Goal: Information Seeking & Learning: Check status

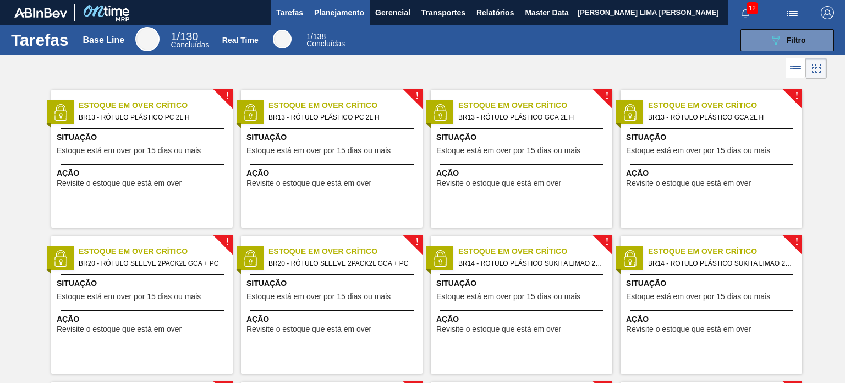
click at [343, 13] on span "Planejamento" at bounding box center [339, 12] width 50 height 13
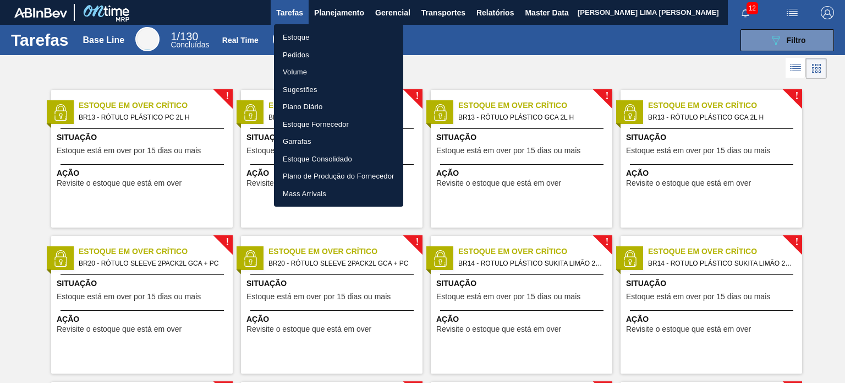
click at [334, 30] on li "Estoque" at bounding box center [338, 38] width 129 height 18
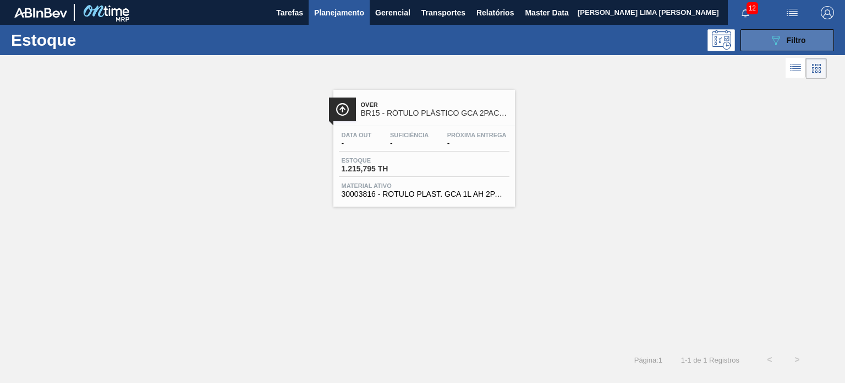
click at [778, 45] on icon "089F7B8B-B2A5-4AFE-B5C0-19BA573D28AC" at bounding box center [775, 40] width 13 height 13
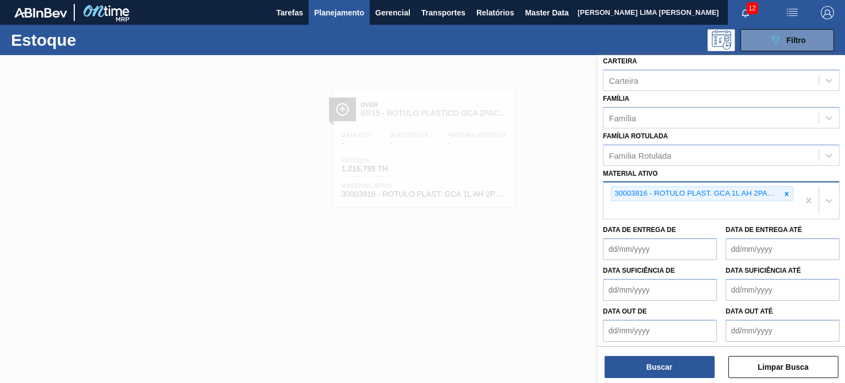
click at [784, 196] on div at bounding box center [787, 194] width 12 height 14
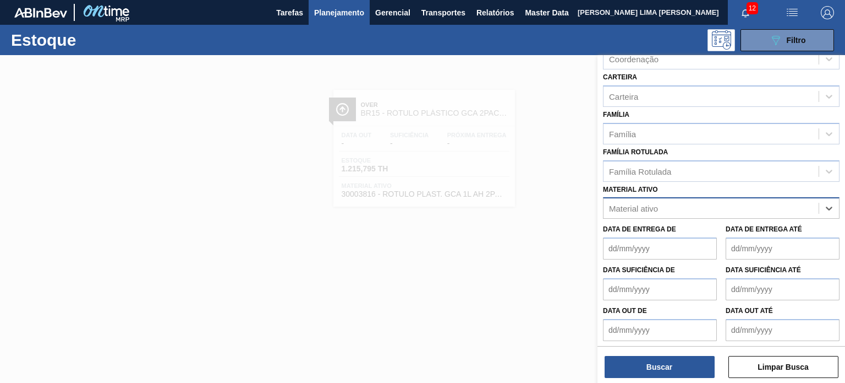
paste ativo "30034325"
type ativo "30034325"
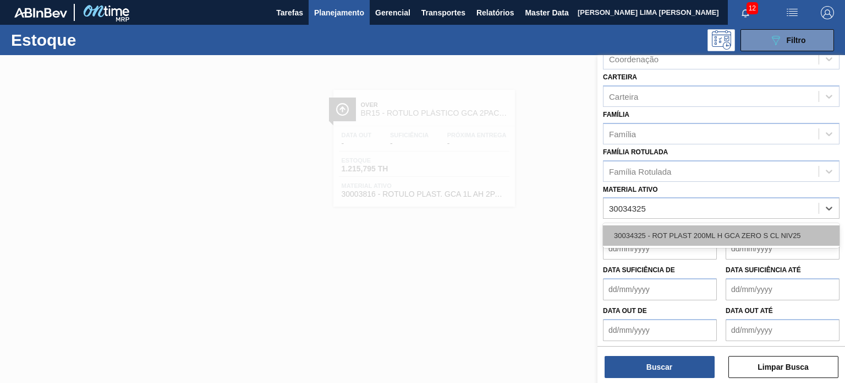
click at [677, 225] on div "30034325 - ROT PLAST 200ML H GCA ZERO S CL NIV25" at bounding box center [721, 235] width 237 height 20
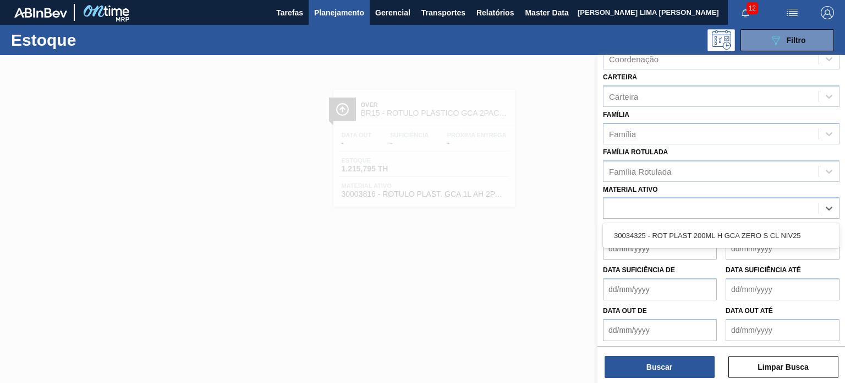
scroll to position [156, 0]
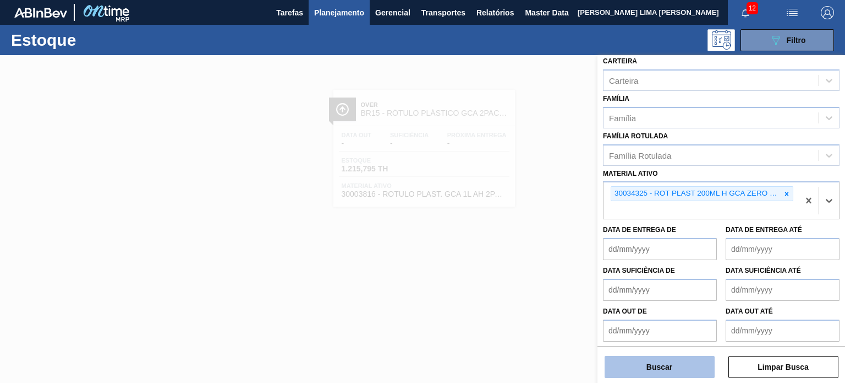
click at [675, 363] on button "Buscar" at bounding box center [660, 367] width 110 height 22
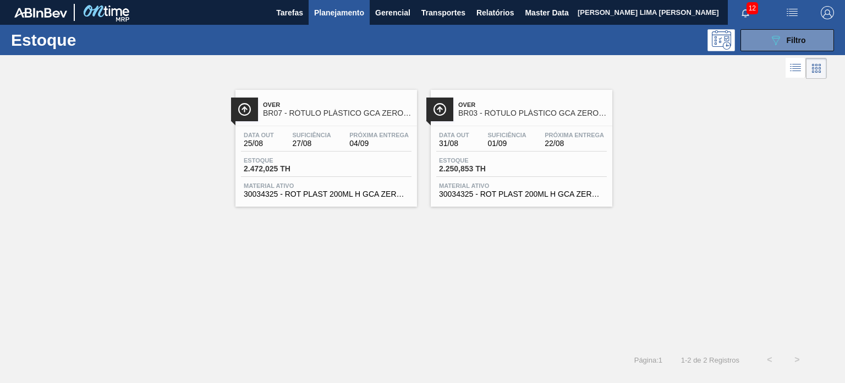
drag, startPoint x: 433, startPoint y: 141, endPoint x: 393, endPoint y: 143, distance: 40.2
click at [780, 48] on button "089F7B8B-B2A5-4AFE-B5C0-19BA573D28AC Filtro" at bounding box center [788, 40] width 94 height 22
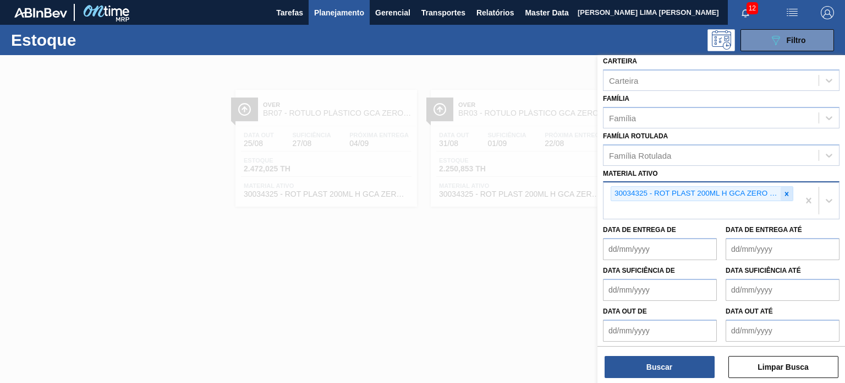
click at [789, 194] on icon at bounding box center [787, 194] width 8 height 8
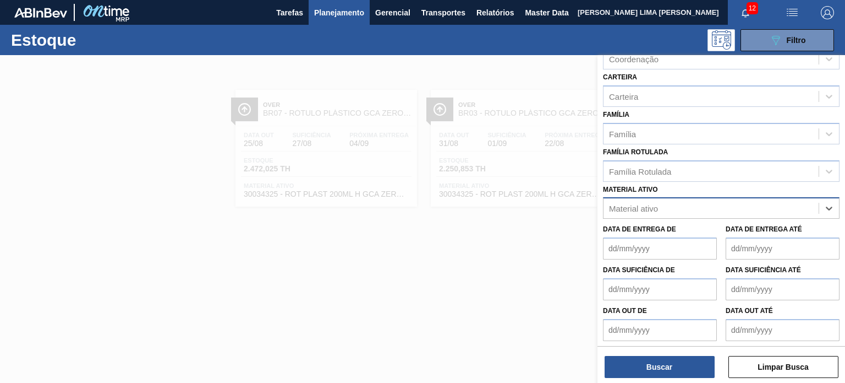
paste ativo "30030372"
type ativo "30030372"
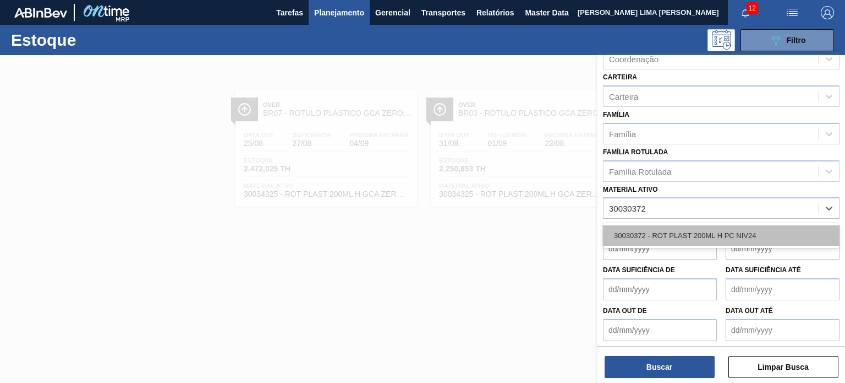
click at [715, 234] on div "30030372 - ROT PLAST 200ML H PC NIV24" at bounding box center [721, 235] width 237 height 20
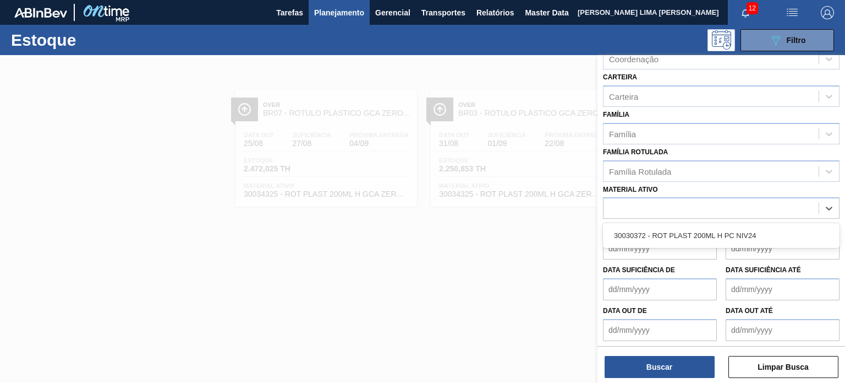
scroll to position [143, 0]
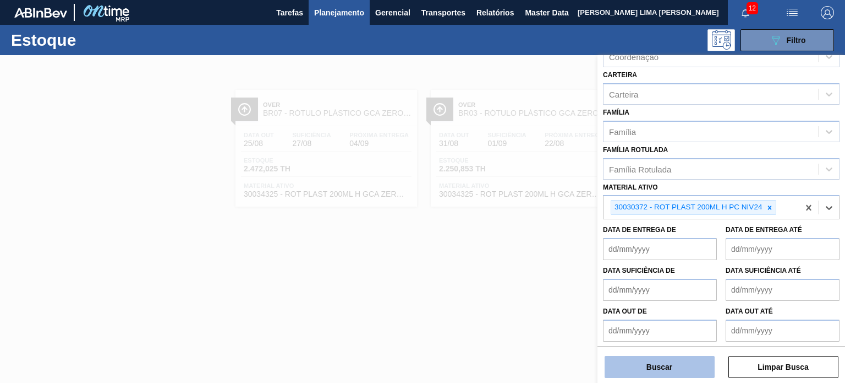
click at [669, 359] on button "Buscar" at bounding box center [660, 367] width 110 height 22
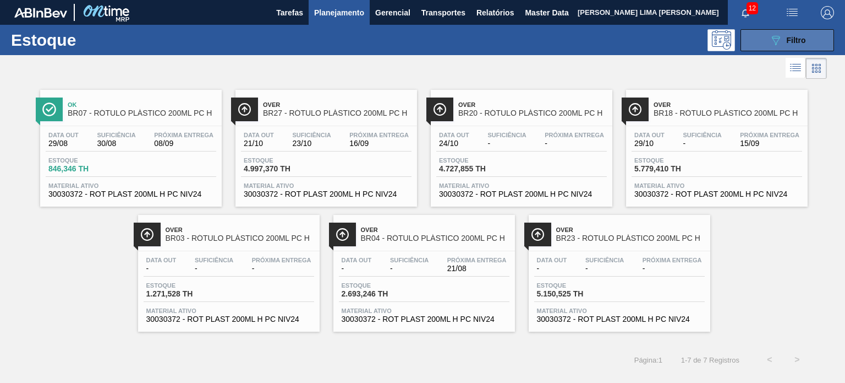
click at [788, 48] on button "089F7B8B-B2A5-4AFE-B5C0-19BA573D28AC Filtro" at bounding box center [788, 40] width 94 height 22
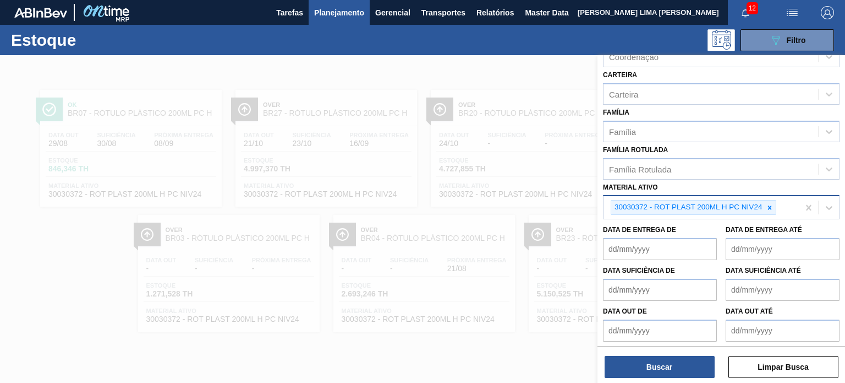
click at [772, 209] on div at bounding box center [770, 207] width 12 height 14
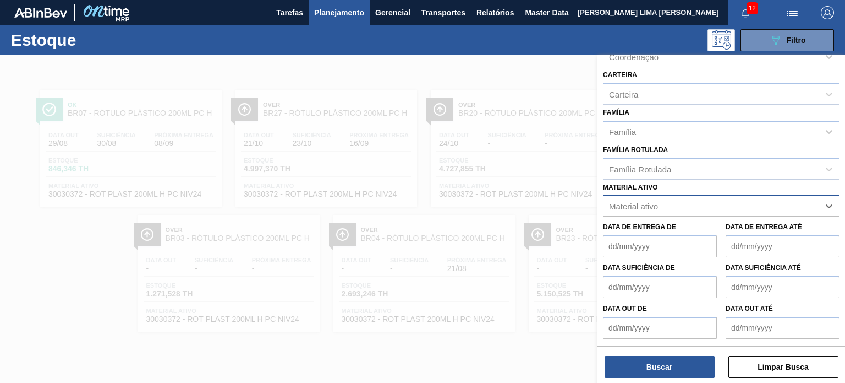
scroll to position [140, 0]
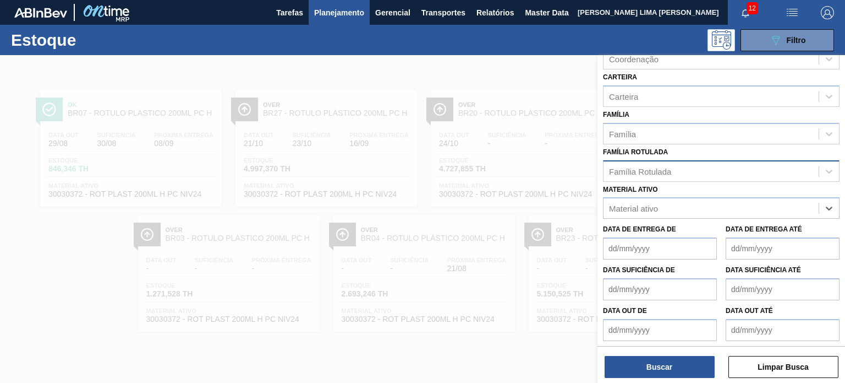
click at [720, 168] on div "Família Rotulada" at bounding box center [711, 171] width 215 height 16
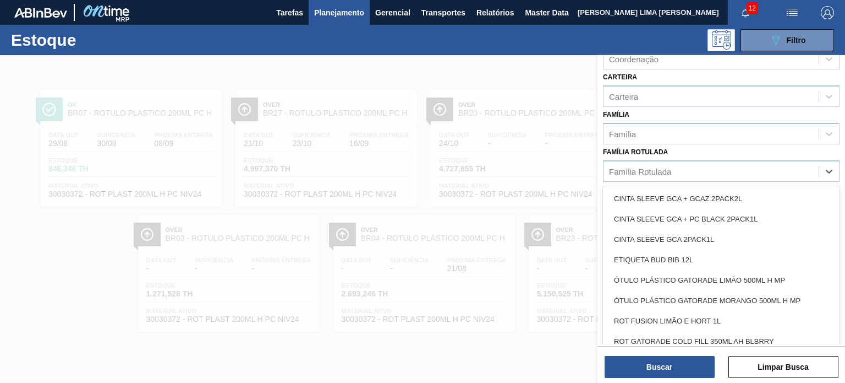
click at [696, 182] on div "Material ativo Material ativo" at bounding box center [721, 200] width 237 height 37
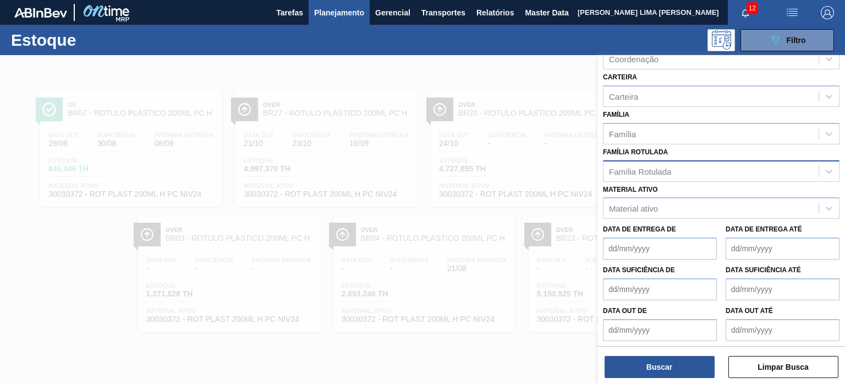
click at [685, 168] on div "Família Rotulada" at bounding box center [711, 171] width 215 height 16
paste Rotulada "RÓTULO PLÁSTICO H2OH LIMÃO 1,5L AH"
type Rotulada "RÓTULO PLÁSTICO H2OH LIMÃO 1,5L AH"
drag, startPoint x: 764, startPoint y: 169, endPoint x: 559, endPoint y: 169, distance: 205.3
click at [598, 169] on div "Status do Estoque Status do Estoque Origem Origem Destino Destino Coordenação C…" at bounding box center [722, 246] width 248 height 383
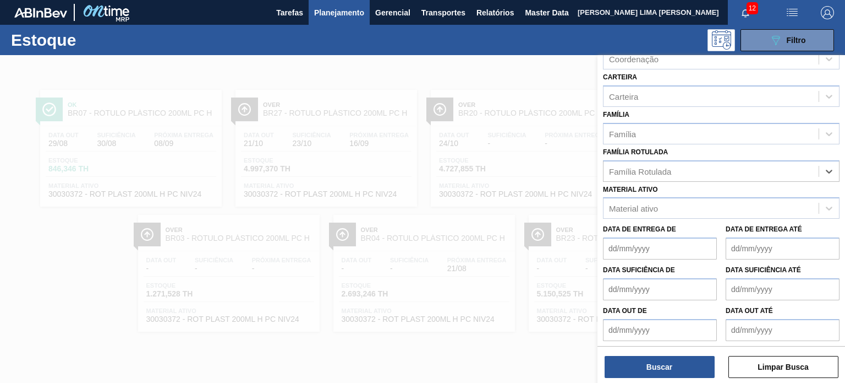
paste Rotulada "RÓTULO PLÁSTICO H2OH LIMÃO 1,5L AH"
click at [611, 168] on Rotulada "RÓTULO PLÁSTICO H2OH LIMÃO 1,5L AH" at bounding box center [692, 170] width 166 height 9
type Rotulada "RÓTULO PLÁSTICO H2OH LIMÃO 1,5L AH"
click at [645, 194] on div "RÓTULO PLÁSTICO H2OH LIMÃO 1,5L AH" at bounding box center [721, 198] width 237 height 20
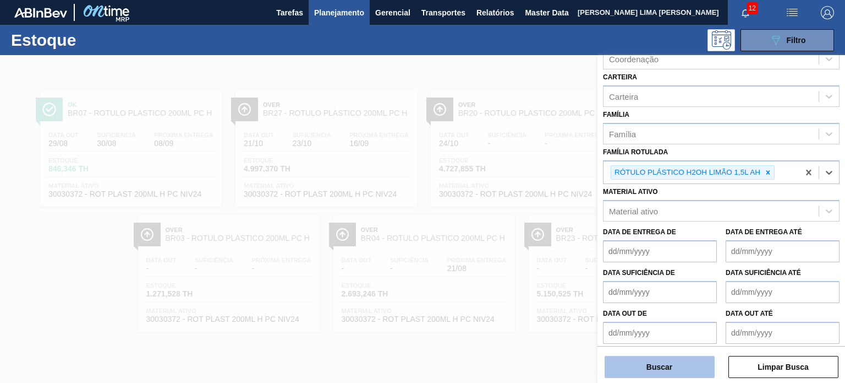
click at [657, 357] on button "Buscar" at bounding box center [660, 367] width 110 height 22
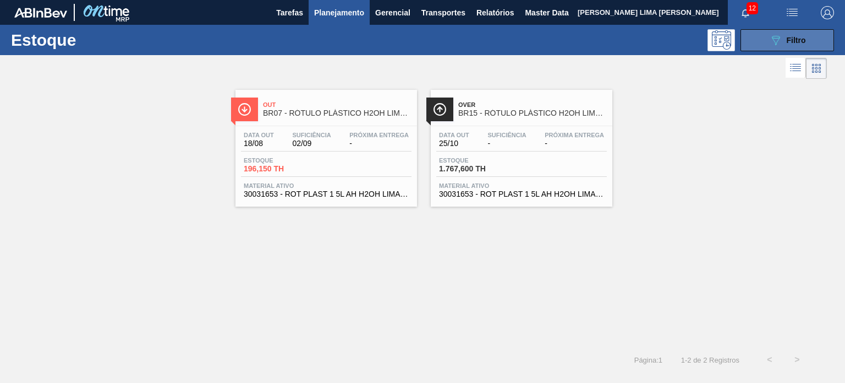
click at [768, 37] on button "089F7B8B-B2A5-4AFE-B5C0-19BA573D28AC Filtro" at bounding box center [788, 40] width 94 height 22
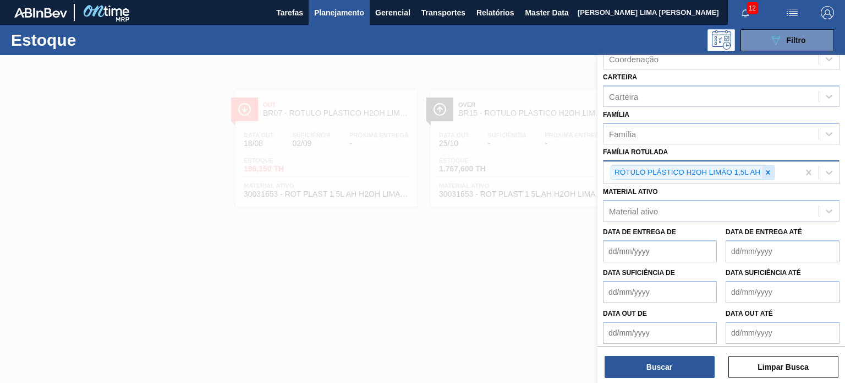
click at [769, 170] on icon at bounding box center [768, 172] width 8 height 8
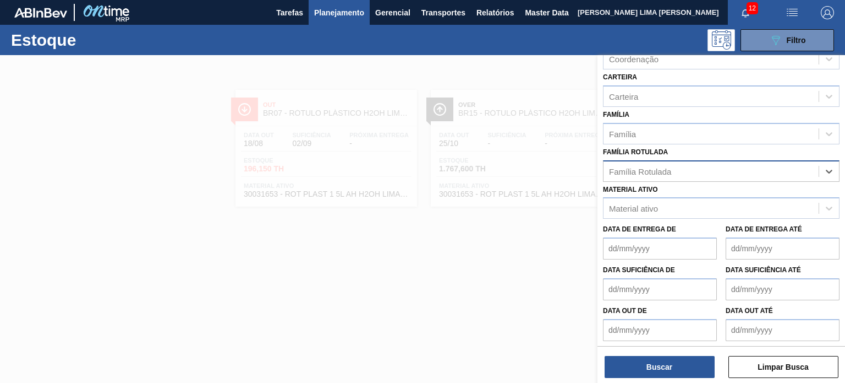
paste Rotulada "RÓTULO PLÁSTICO H2OH LIMAO 1,5L H"
type Rotulada "RÓTULO PLÁSTICO H2OH LIMAO 1,5L H"
click at [730, 190] on div "RÓTULO PLÁSTICO H2OH LIMAO 1,5L H" at bounding box center [721, 198] width 237 height 20
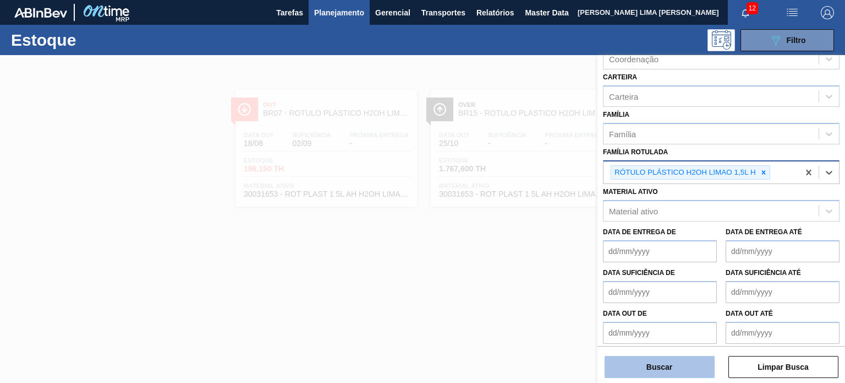
click at [670, 362] on button "Buscar" at bounding box center [660, 367] width 110 height 22
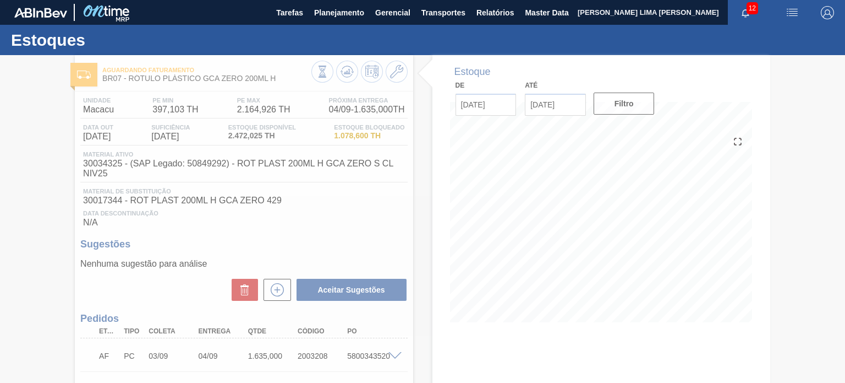
click at [345, 72] on div at bounding box center [422, 218] width 845 height 327
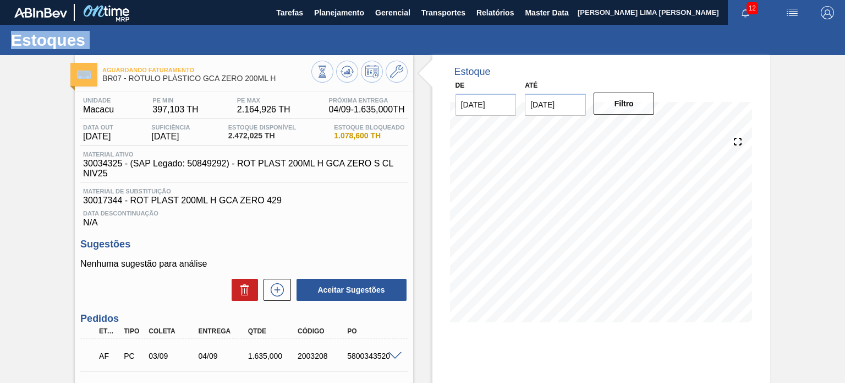
click at [345, 72] on icon at bounding box center [346, 71] width 7 height 5
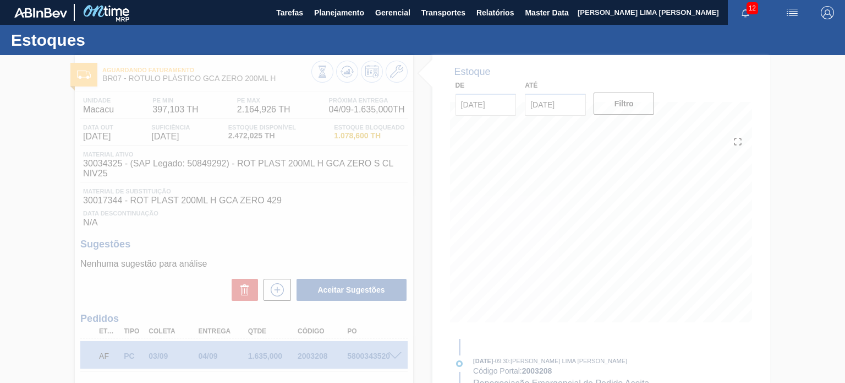
click at [546, 108] on div at bounding box center [422, 218] width 845 height 327
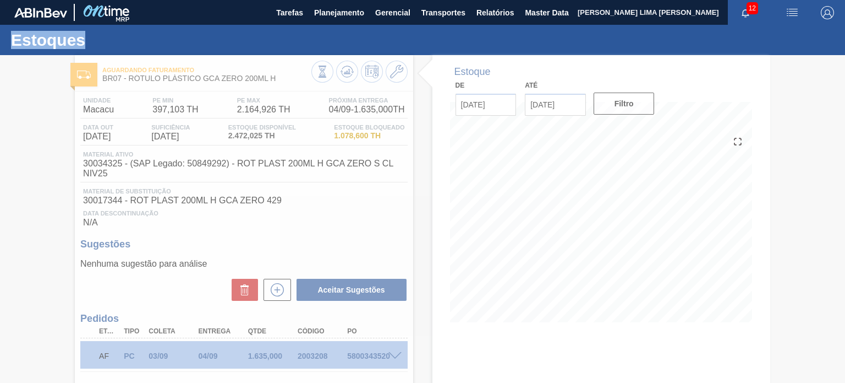
click at [547, 108] on div at bounding box center [422, 218] width 845 height 327
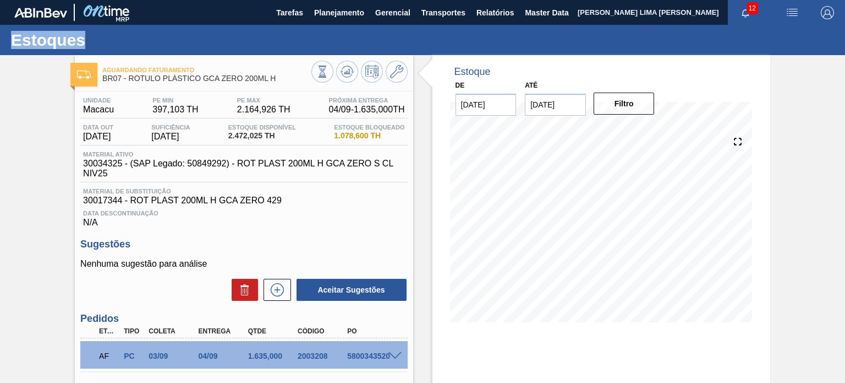
click at [554, 109] on input "04/09/2025" at bounding box center [555, 105] width 61 height 22
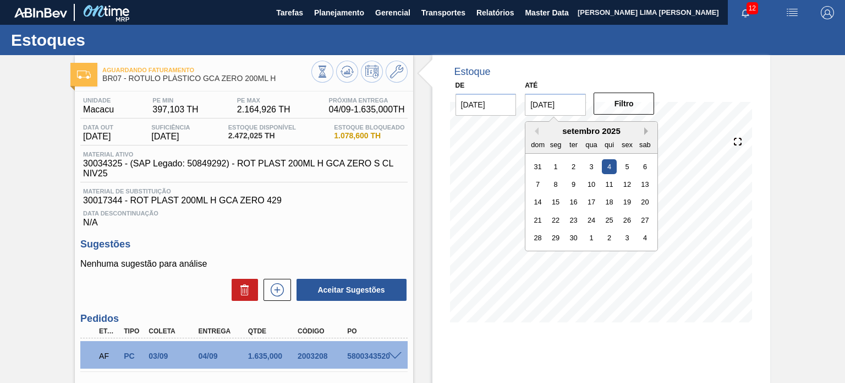
click at [647, 128] on button "Next Month" at bounding box center [648, 131] width 8 height 8
click at [646, 128] on button "Next Month" at bounding box center [648, 131] width 8 height 8
click at [647, 128] on button "Next Month" at bounding box center [648, 131] width 8 height 8
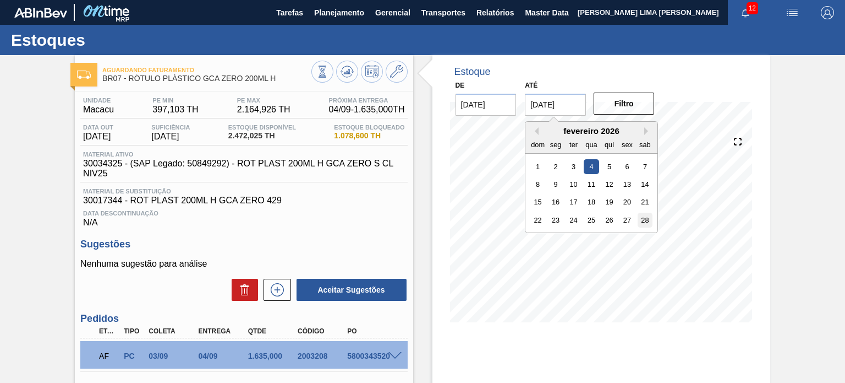
click at [651, 217] on div "28" at bounding box center [645, 219] width 15 height 15
type input "[DATE]"
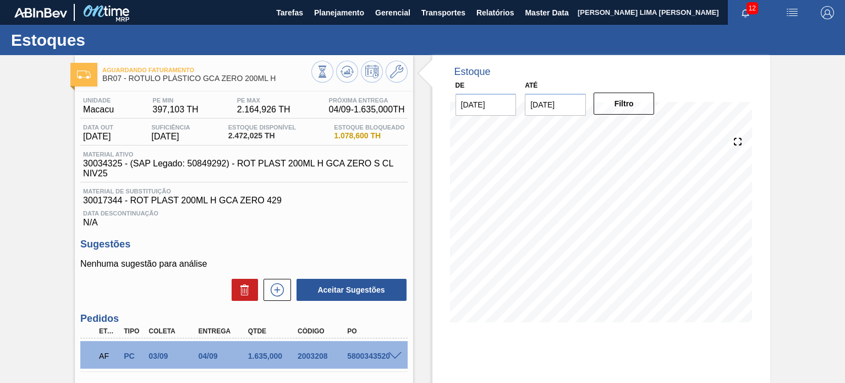
click at [630, 117] on div "Estoque De 21/08/2025 Até 28/02/2026 Filtro 30/08 Projeção de Estoque -177.959 …" at bounding box center [602, 196] width 338 height 283
click at [625, 107] on button "Filtro" at bounding box center [624, 103] width 61 height 22
drag, startPoint x: 263, startPoint y: 78, endPoint x: 128, endPoint y: 78, distance: 134.8
click at [128, 78] on span "BR07 - RÓTULO PLÁSTICO GCA ZERO 200ML H" at bounding box center [206, 78] width 209 height 8
copy span "RÓTULO PLÁSTICO GCA ZERO 200ML H"
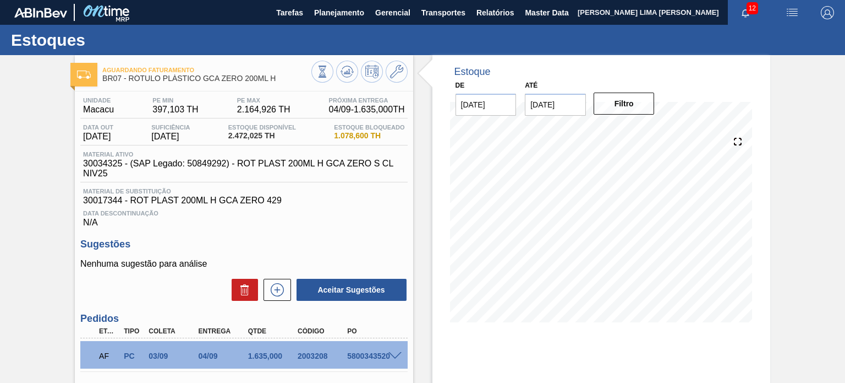
click at [306, 351] on div "AF PC 03/09 04/09 1.635,000 2003208 5800343520" at bounding box center [241, 354] width 298 height 22
copy div "2003208"
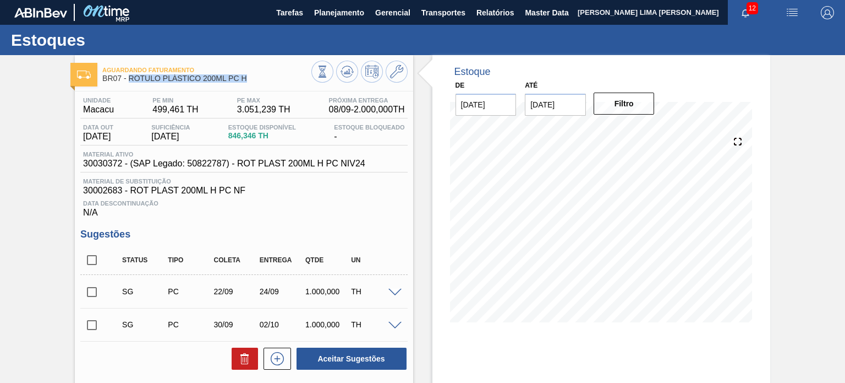
drag, startPoint x: 248, startPoint y: 77, endPoint x: 128, endPoint y: 81, distance: 120.6
click at [128, 81] on span "BR07 - RÓTULO PLÁSTICO 200ML PC H" at bounding box center [206, 78] width 209 height 8
copy span "RÓTULO PLÁSTICO 200ML PC H"
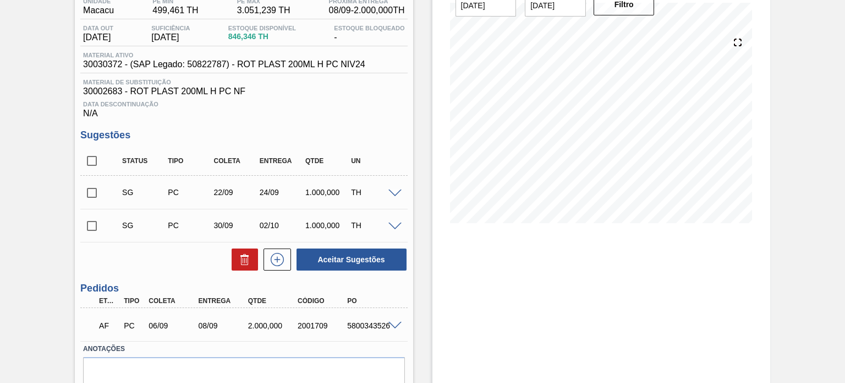
scroll to position [148, 0]
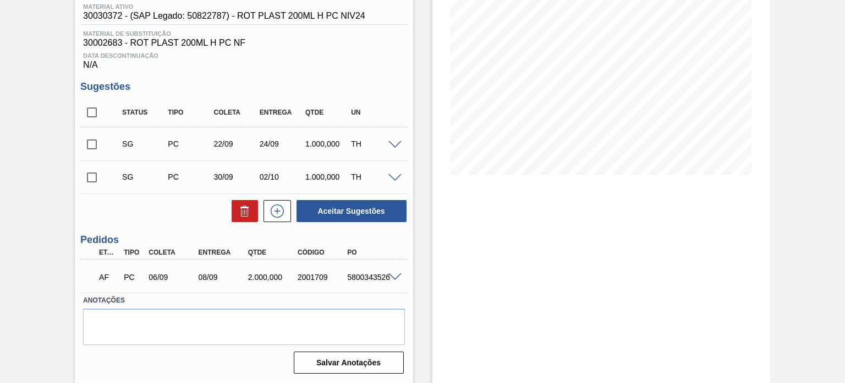
click at [315, 286] on div "AF PC 06/09 08/09 2.000,000 2001709 5800343526" at bounding box center [241, 276] width 298 height 22
click at [313, 280] on div "2001709" at bounding box center [322, 276] width 54 height 9
copy div "2001709"
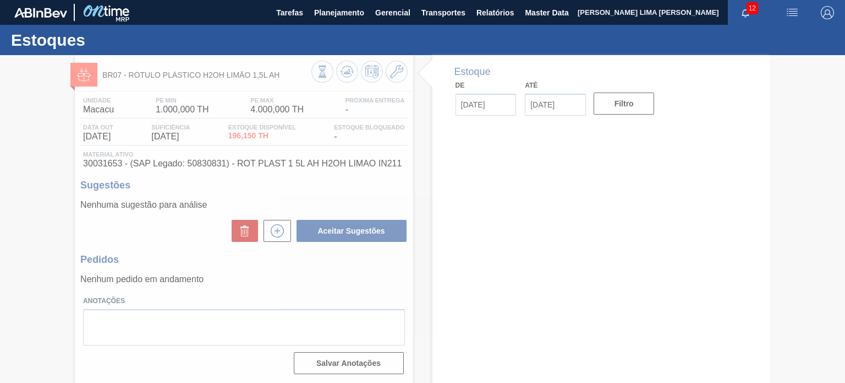
type input "[DATE]"
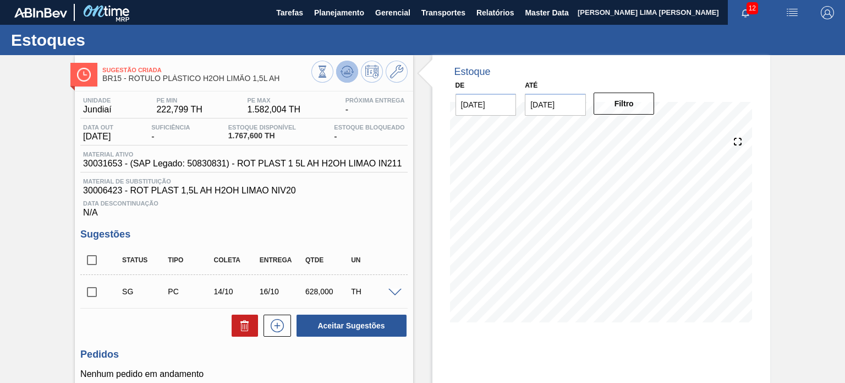
click at [329, 72] on icon at bounding box center [322, 71] width 12 height 12
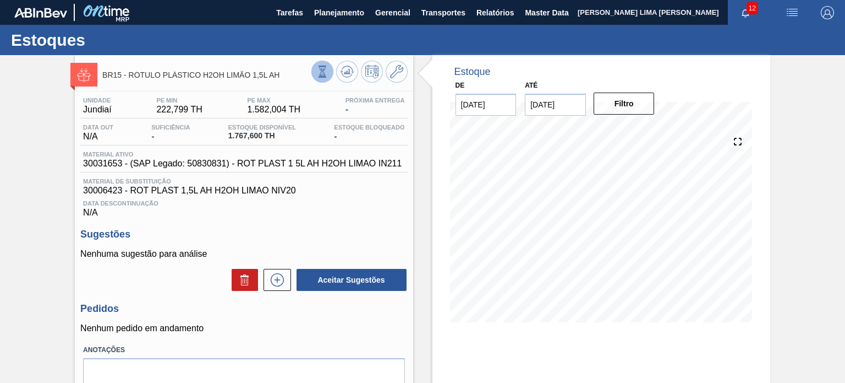
click at [316, 72] on icon at bounding box center [322, 71] width 12 height 12
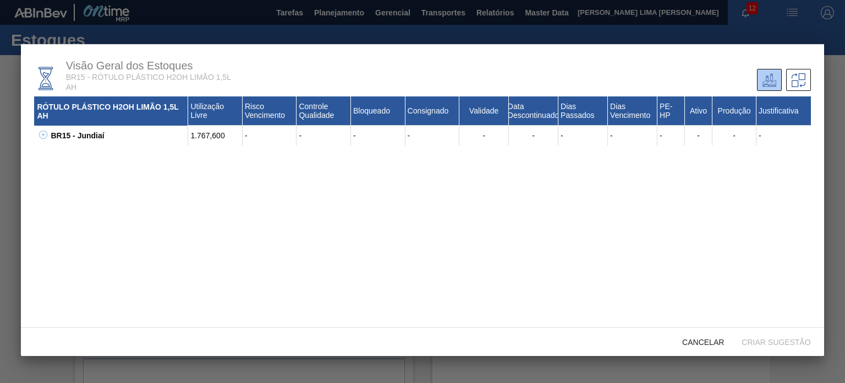
click at [41, 138] on icon at bounding box center [43, 134] width 8 height 8
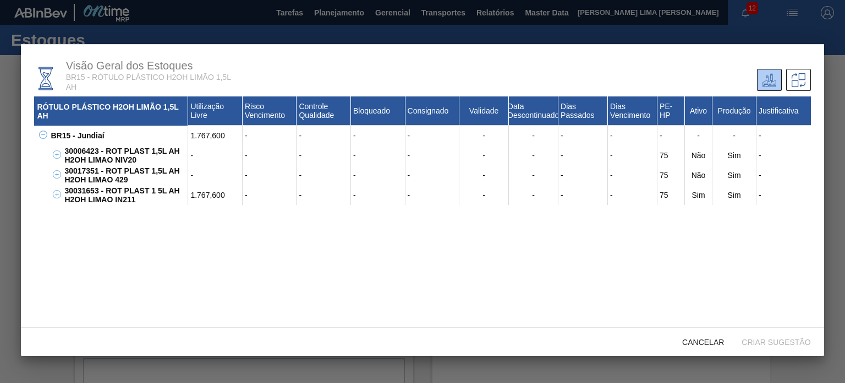
click at [89, 194] on div "30031653 - ROT PLAST 1 5L AH H2OH LIMAO IN211" at bounding box center [125, 195] width 127 height 20
copy div "30031653"
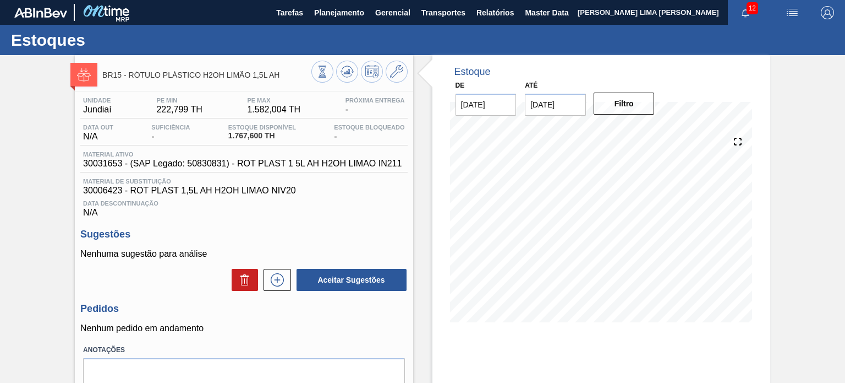
click at [307, 160] on span "30031653 - (SAP Legado: 50830831) - ROT PLAST 1 5L AH H2OH LIMAO IN211" at bounding box center [242, 164] width 319 height 10
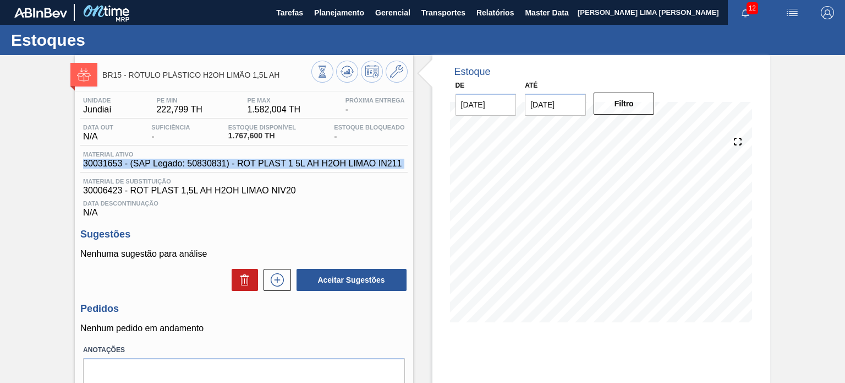
click at [307, 160] on span "30031653 - (SAP Legado: 50830831) - ROT PLAST 1 5L AH H2OH LIMAO IN211" at bounding box center [242, 164] width 319 height 10
copy span "30031653 - (SAP Legado: 50830831) - ROT PLAST 1 5L AH H2OH LIMAO IN211"
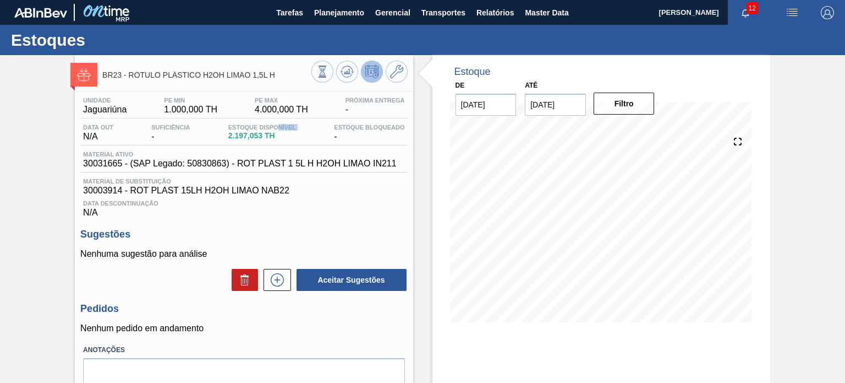
drag, startPoint x: 278, startPoint y: 129, endPoint x: 227, endPoint y: 136, distance: 52.2
click at [227, 136] on div "Estoque Disponível 2.197,053 TH" at bounding box center [262, 133] width 73 height 18
click at [240, 142] on div "Data out N/A Suficiência - Estoque Disponível 2.197,053 TH [DEMOGRAPHIC_DATA] B…" at bounding box center [243, 134] width 327 height 21
click at [239, 141] on div "Estoque Disponível 2.197,053 TH" at bounding box center [262, 133] width 73 height 18
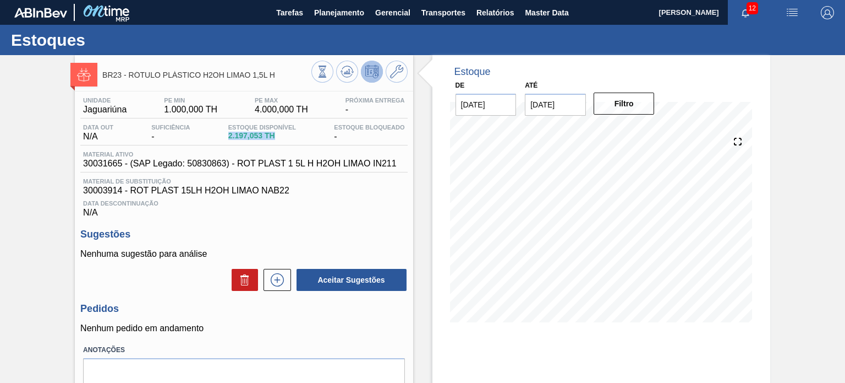
click at [239, 141] on div "Estoque Disponível 2.197,053 TH" at bounding box center [262, 133] width 73 height 18
click at [316, 68] on icon at bounding box center [322, 71] width 12 height 12
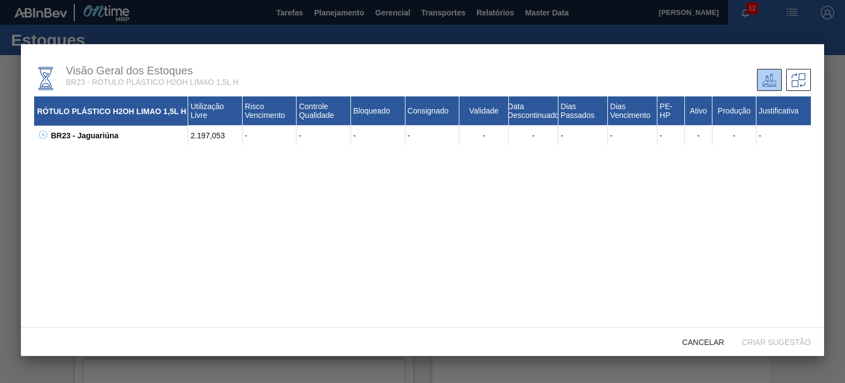
click at [50, 138] on div "BR23 - Jaguariúna" at bounding box center [118, 135] width 140 height 20
click at [41, 134] on icon at bounding box center [43, 134] width 8 height 8
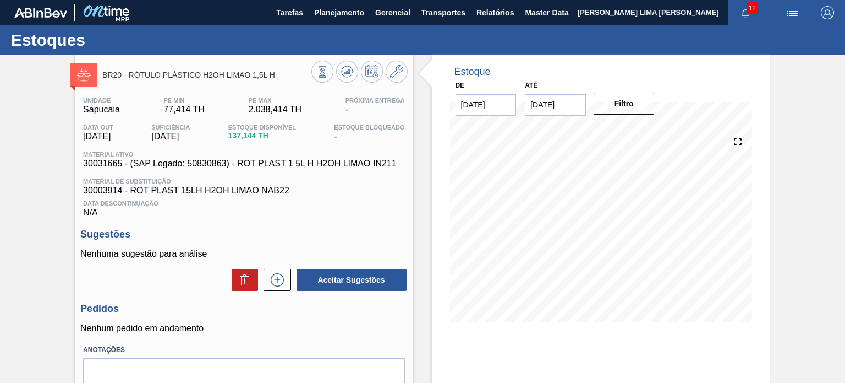
click at [337, 162] on span "30031665 - (SAP Legado: 50830863) - ROT PLAST 1 5L H H2OH LIMAO IN211" at bounding box center [240, 164] width 314 height 10
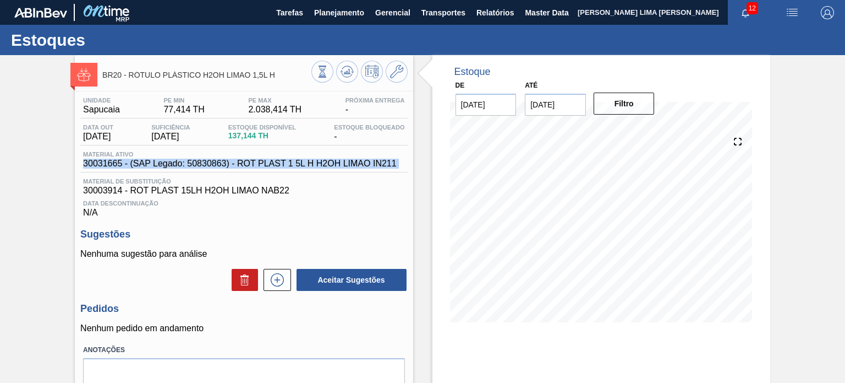
click at [337, 162] on span "30031665 - (SAP Legado: 50830863) - ROT PLAST 1 5L H H2OH LIMAO IN211" at bounding box center [240, 164] width 314 height 10
copy span "30031665 - (SAP Legado: 50830863) - ROT PLAST 1 5L H H2OH LIMAO IN211"
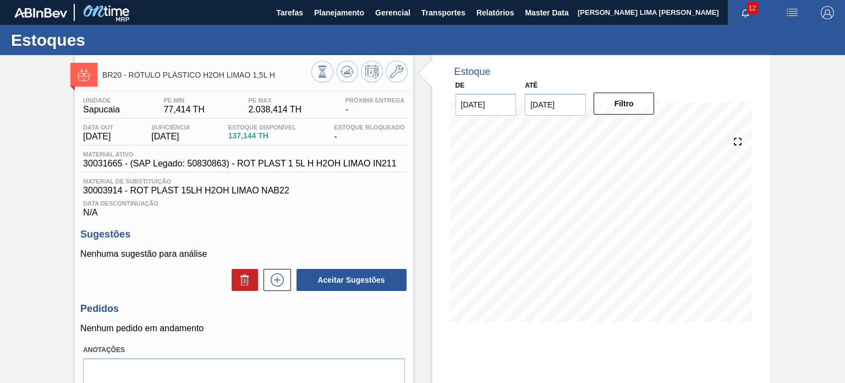
click at [111, 158] on div "Material ativo 30031665 - (SAP Legado: 50830863) - ROT PLAST 1 5L H H2OH LIMAO …" at bounding box center [239, 160] width 319 height 18
copy span "Material"
click at [114, 162] on span "30031665 - (SAP Legado: 50830863) - ROT PLAST 1 5L H H2OH LIMAO IN211" at bounding box center [240, 164] width 314 height 10
click at [114, 166] on span "30031665 - (SAP Legado: 50830863) - ROT PLAST 1 5L H H2OH LIMAO IN211" at bounding box center [240, 164] width 314 height 10
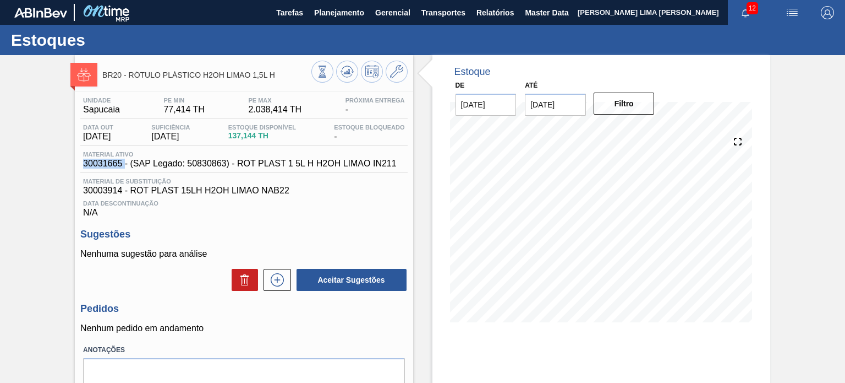
click at [114, 166] on span "30031665 - (SAP Legado: 50830863) - ROT PLAST 1 5L H H2OH LIMAO IN211" at bounding box center [240, 164] width 314 height 10
